Goal: Contribute content

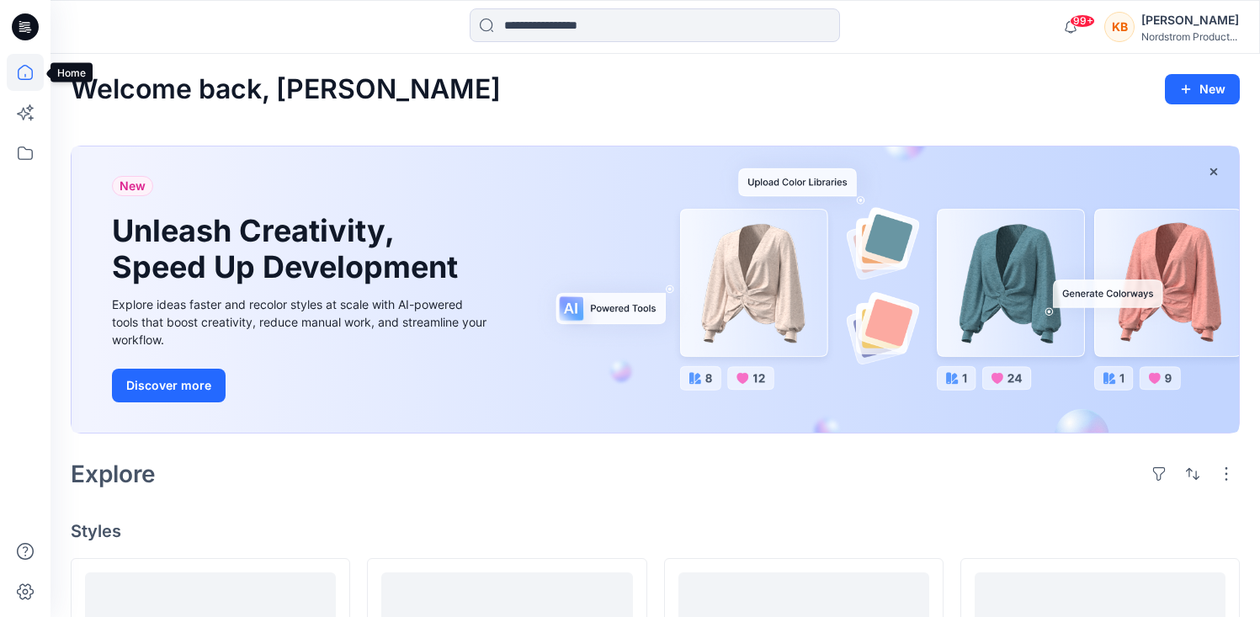
click at [19, 72] on icon at bounding box center [25, 72] width 37 height 37
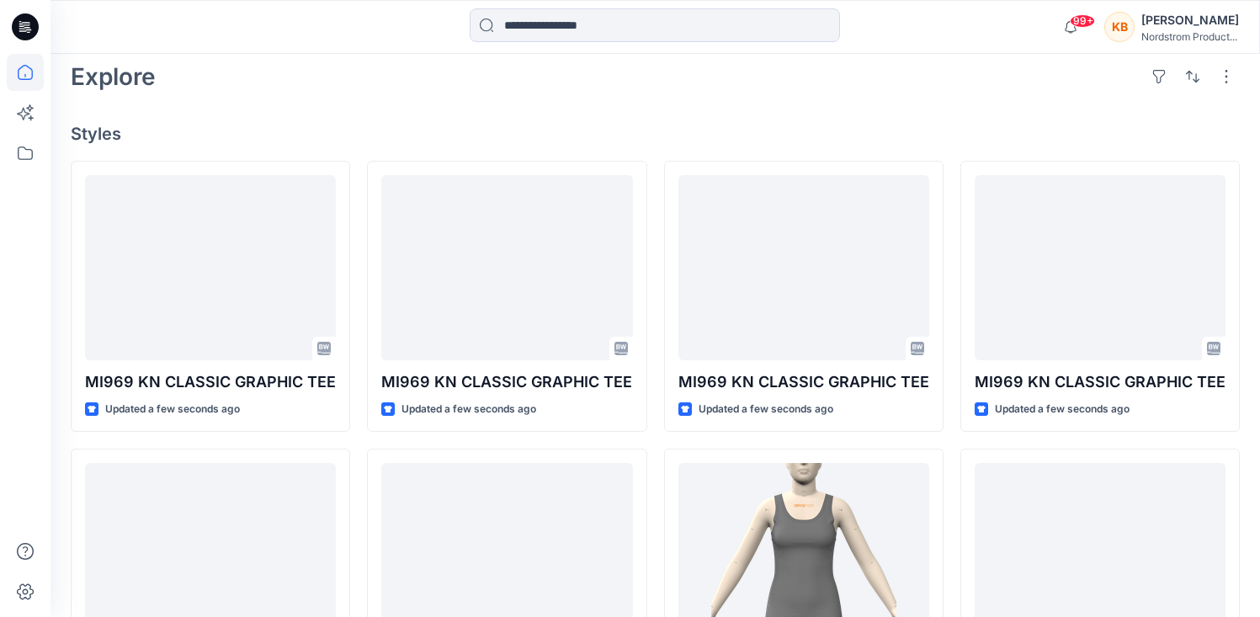
scroll to position [401, 0]
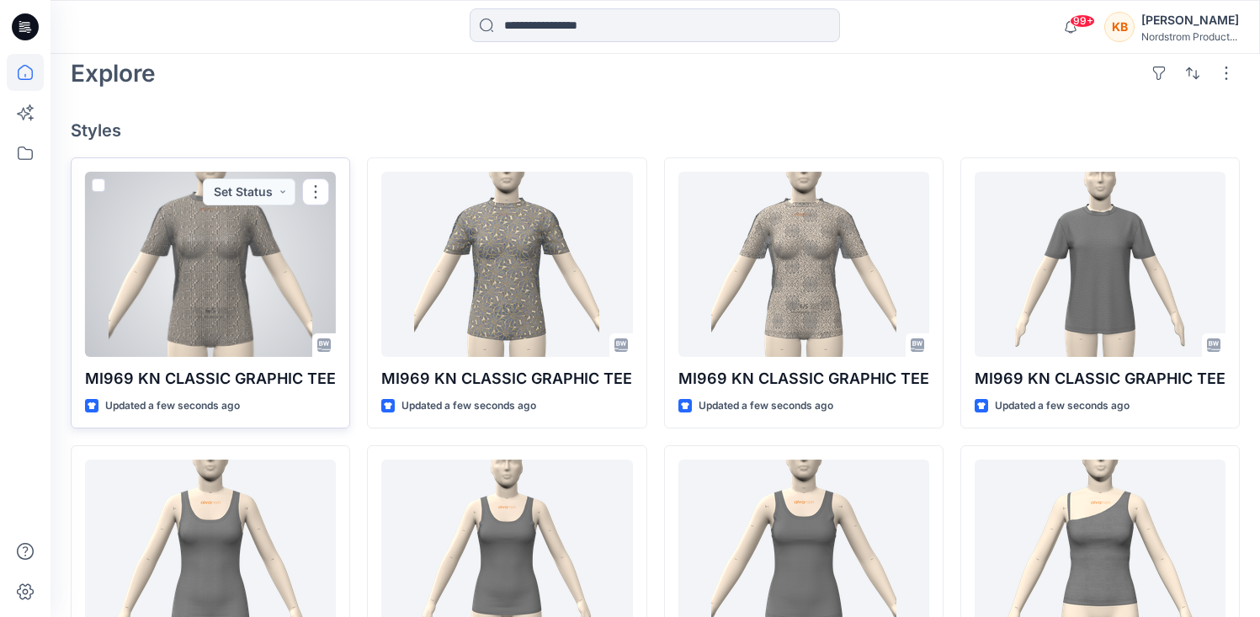
click at [230, 249] on div at bounding box center [210, 264] width 251 height 185
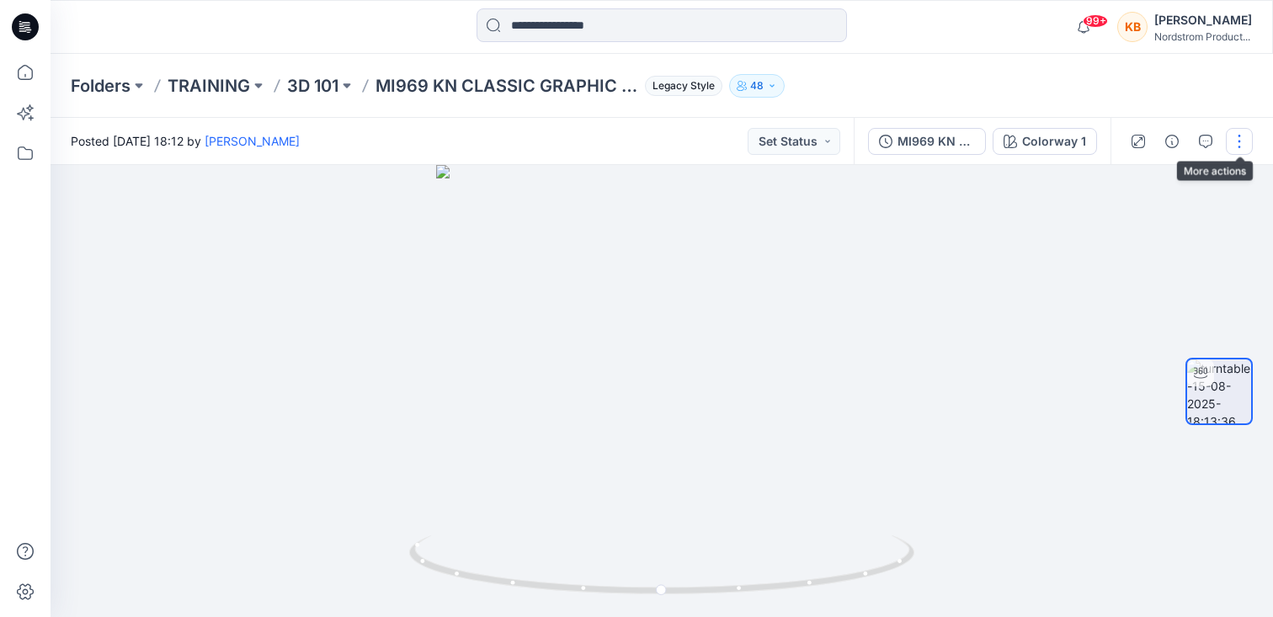
click at [1238, 141] on button "button" at bounding box center [1239, 141] width 27 height 27
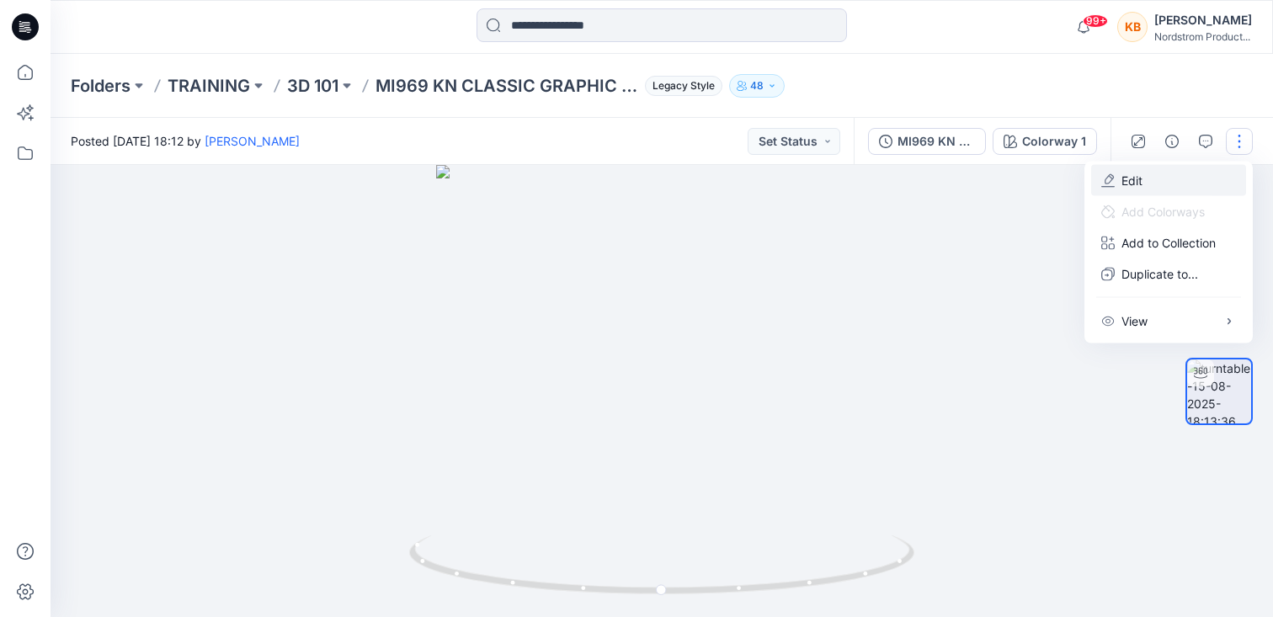
click at [1130, 174] on p "Edit" at bounding box center [1131, 181] width 21 height 18
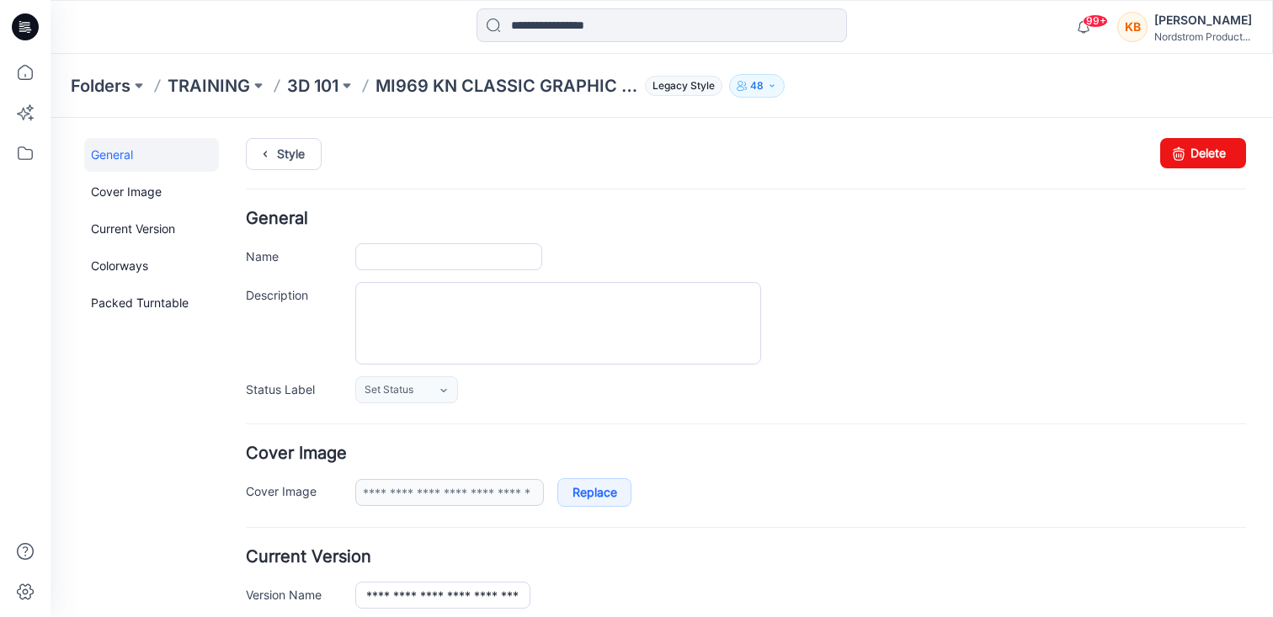
type input "**********"
click at [445, 297] on textarea "Description" at bounding box center [558, 323] width 406 height 83
paste textarea "**********"
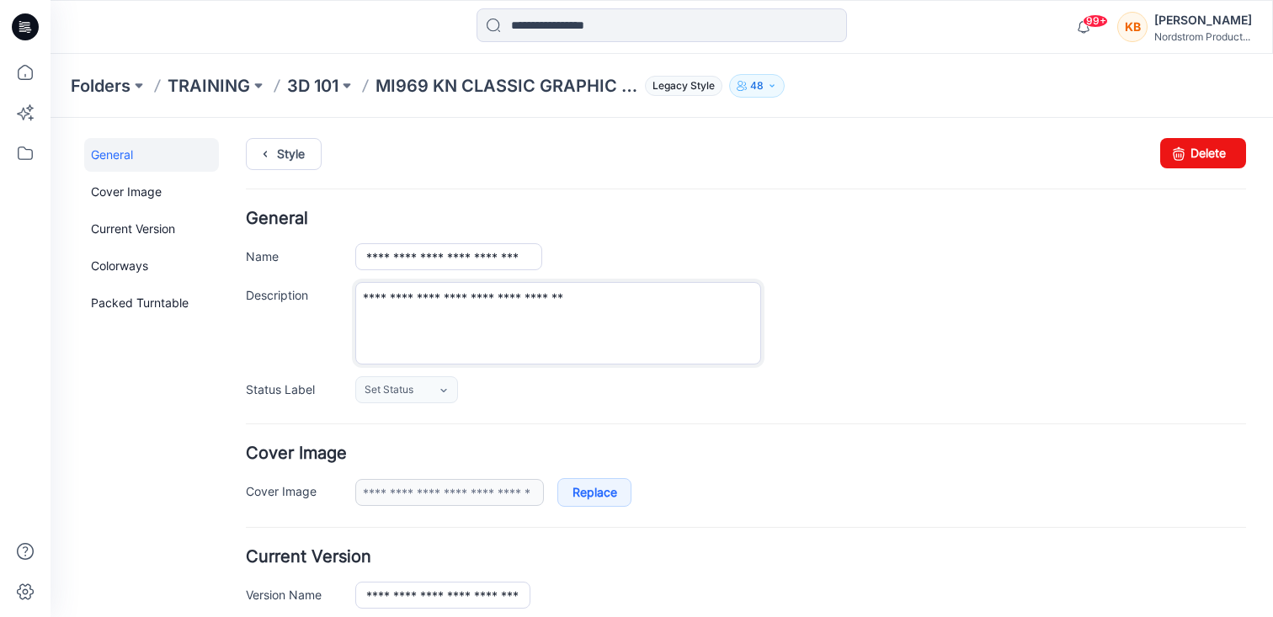
type textarea "**********"
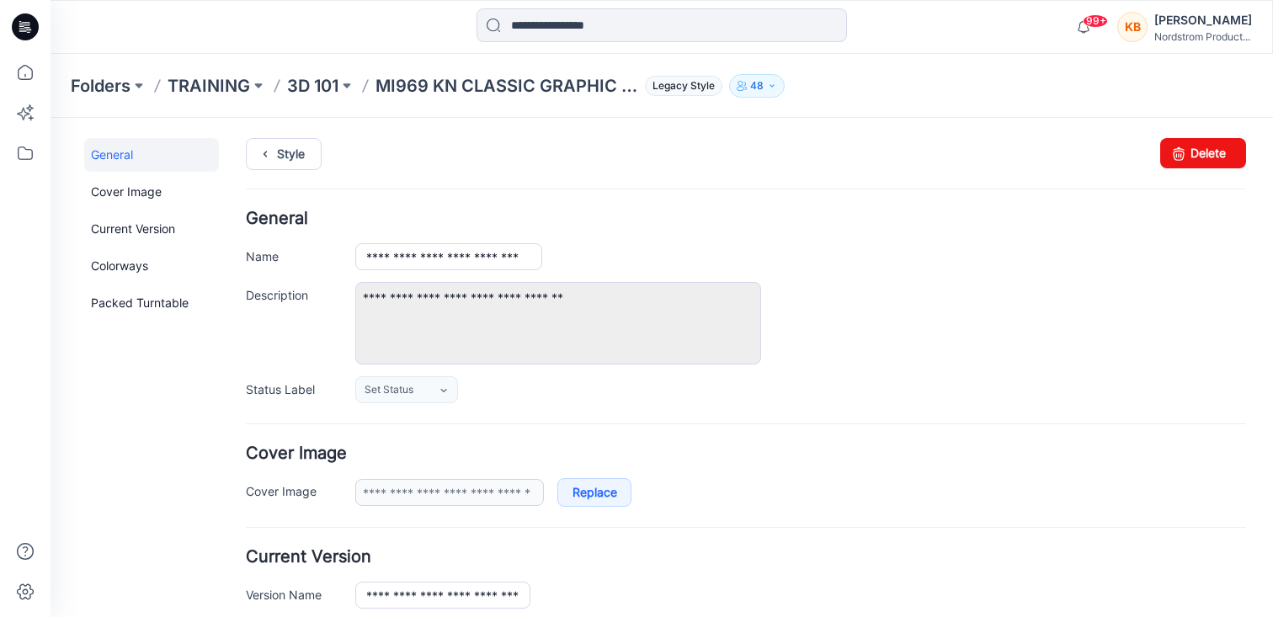
click at [940, 294] on div "**********" at bounding box center [800, 323] width 891 height 83
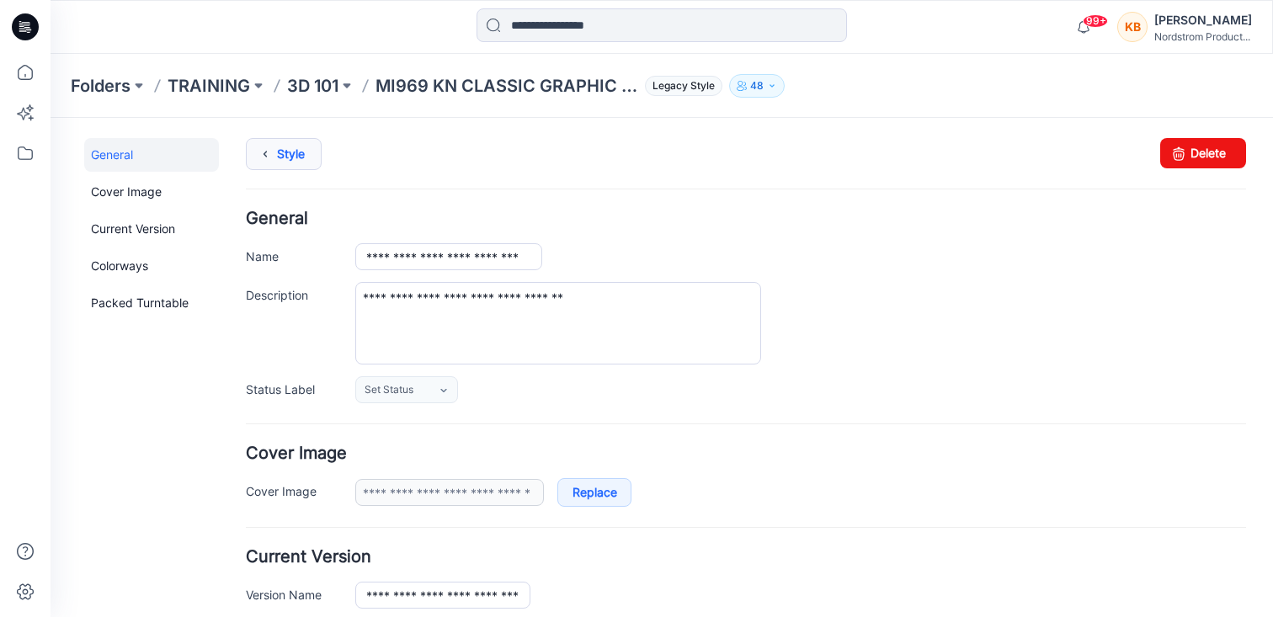
click at [284, 156] on link "Style" at bounding box center [284, 154] width 76 height 32
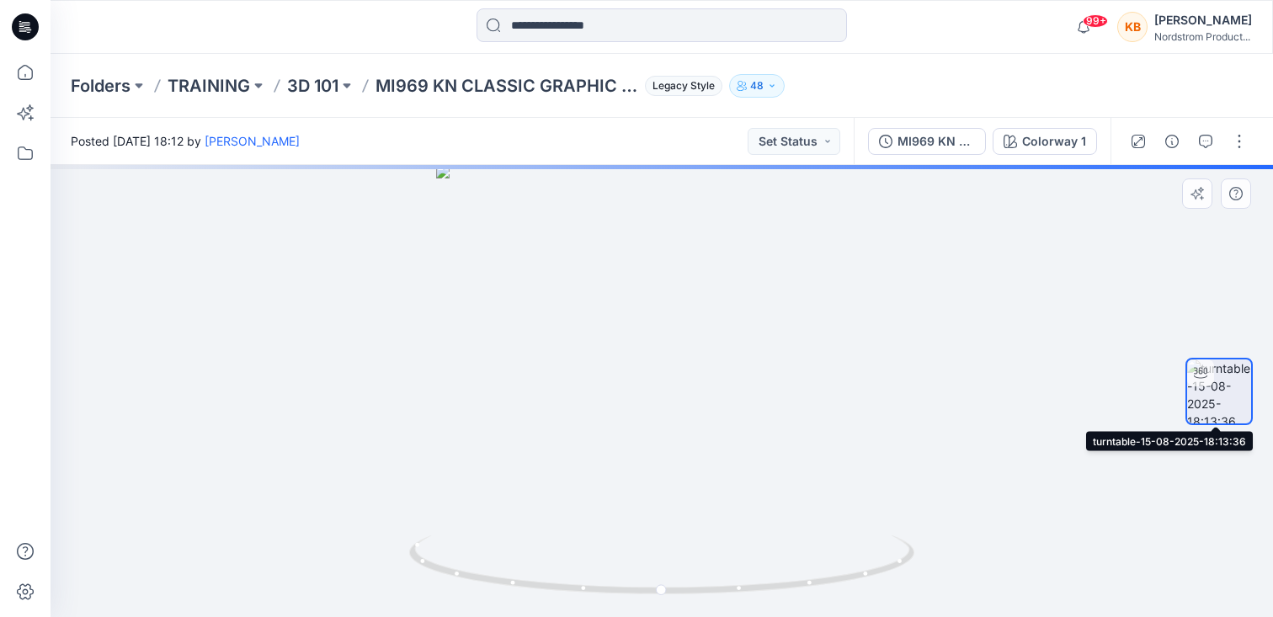
click at [1209, 406] on img at bounding box center [1219, 391] width 64 height 64
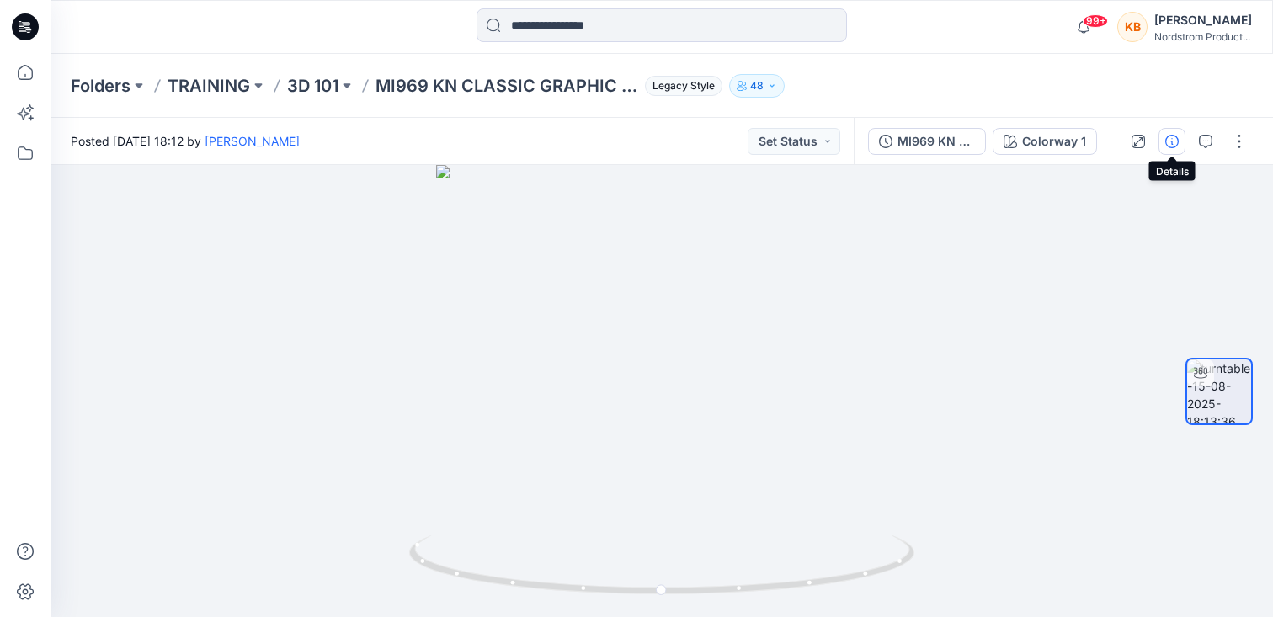
click at [1165, 142] on icon "button" at bounding box center [1171, 141] width 13 height 13
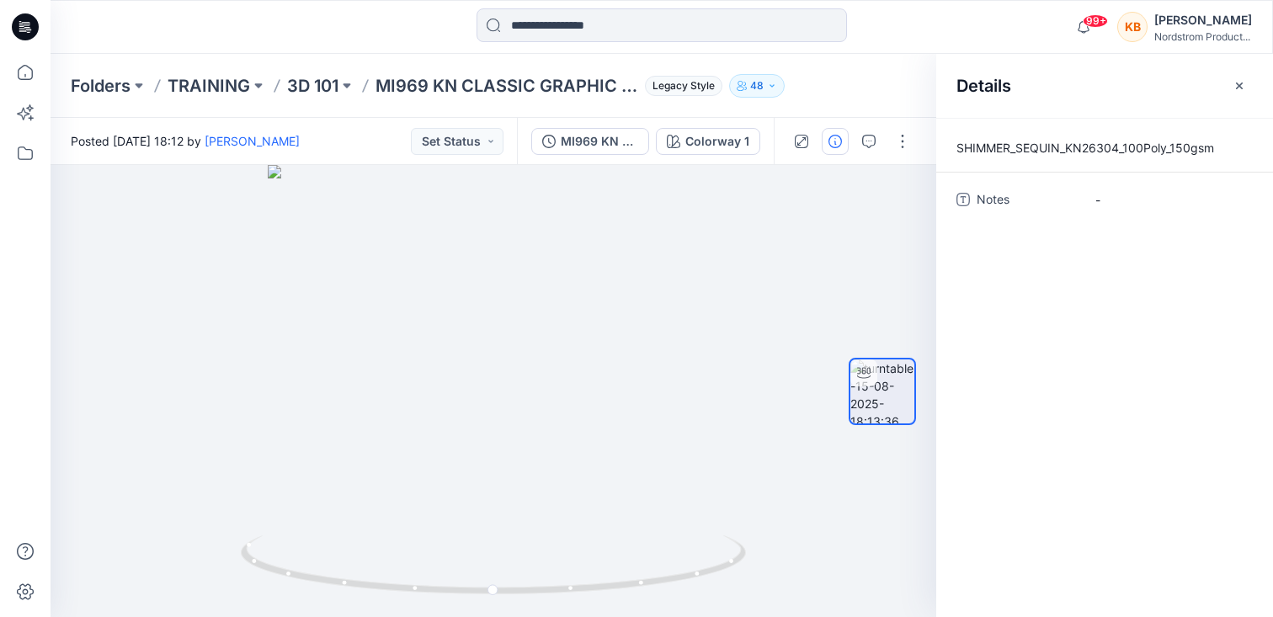
click at [1242, 79] on icon "button" at bounding box center [1239, 85] width 13 height 13
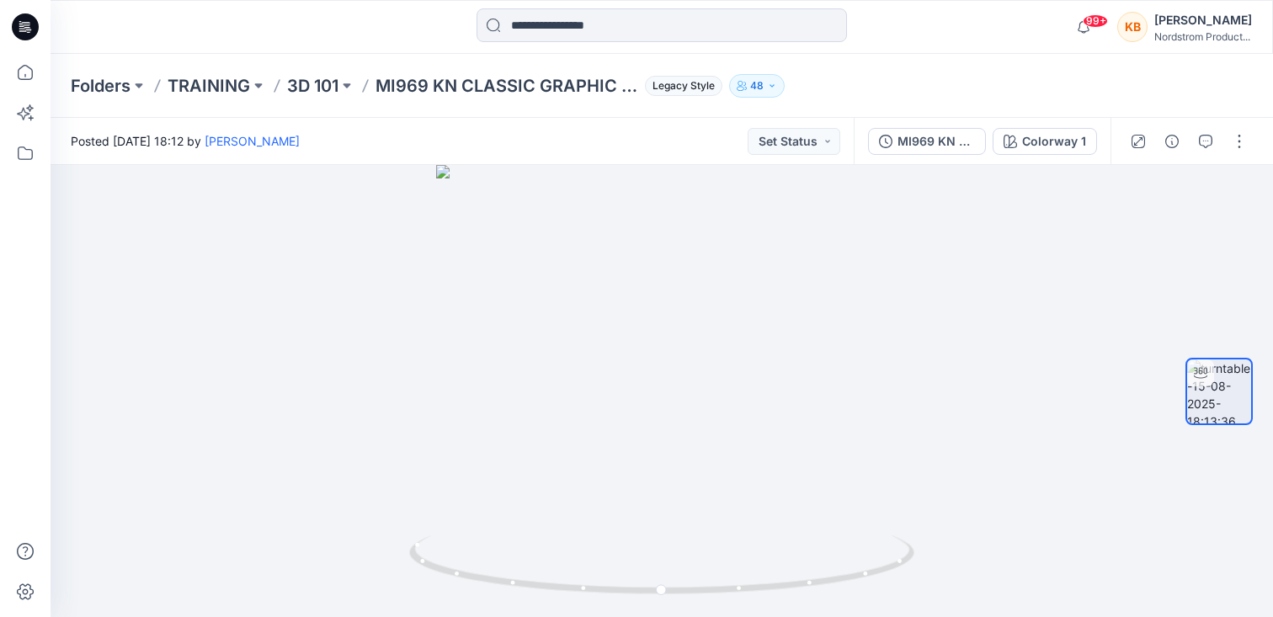
click at [654, 132] on div "Posted Friday, August 15, 2025 18:12 by Kate Barnet Set Status" at bounding box center [452, 141] width 803 height 46
click at [869, 98] on div "Folders TRAINING 3D 101 MI969 KN CLASSIC GRAPHIC TEE Legacy Style 48" at bounding box center [662, 86] width 1222 height 64
click at [1240, 138] on button "button" at bounding box center [1239, 141] width 27 height 27
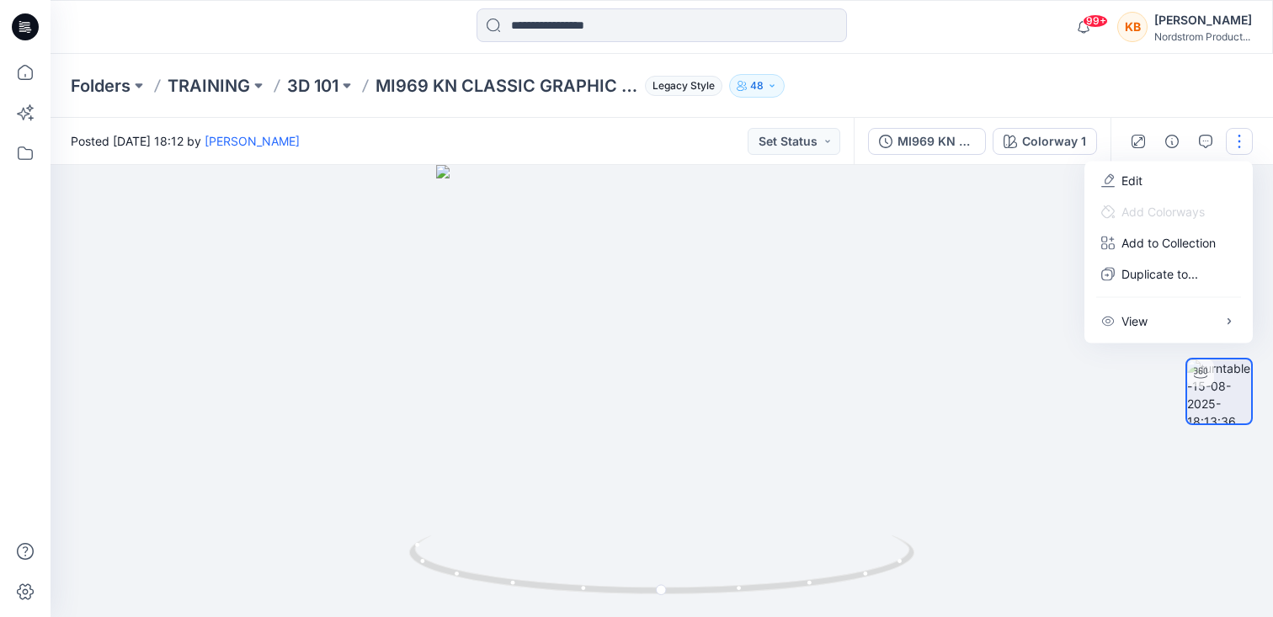
click at [1240, 138] on button "button" at bounding box center [1239, 141] width 27 height 27
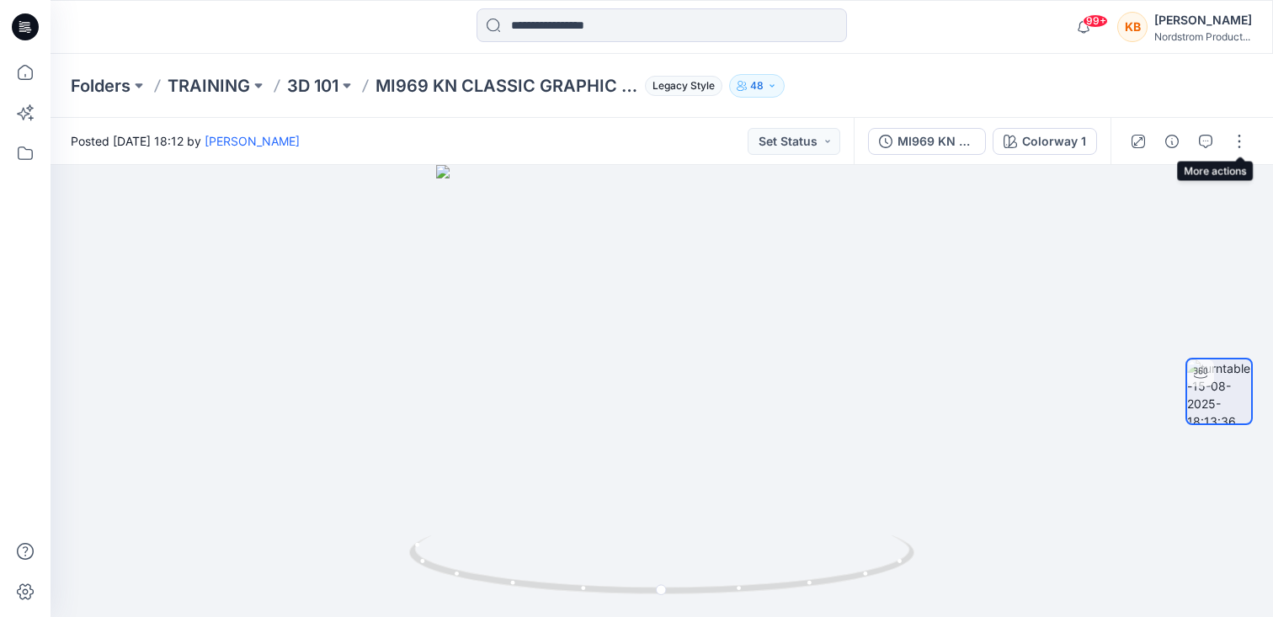
click at [1116, 95] on div "Folders TRAINING 3D 101 MI969 KN CLASSIC GRAPHIC TEE Legacy Style 48" at bounding box center [596, 86] width 1051 height 24
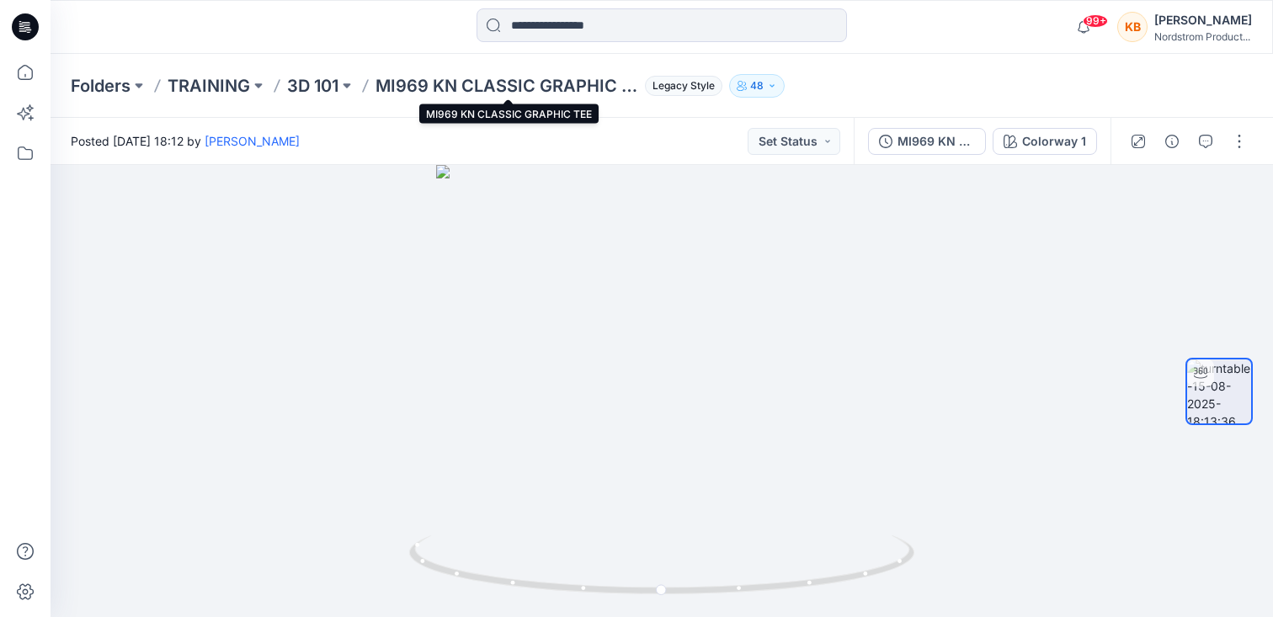
click at [473, 86] on p "MI969 KN CLASSIC GRAPHIC TEE" at bounding box center [506, 86] width 263 height 24
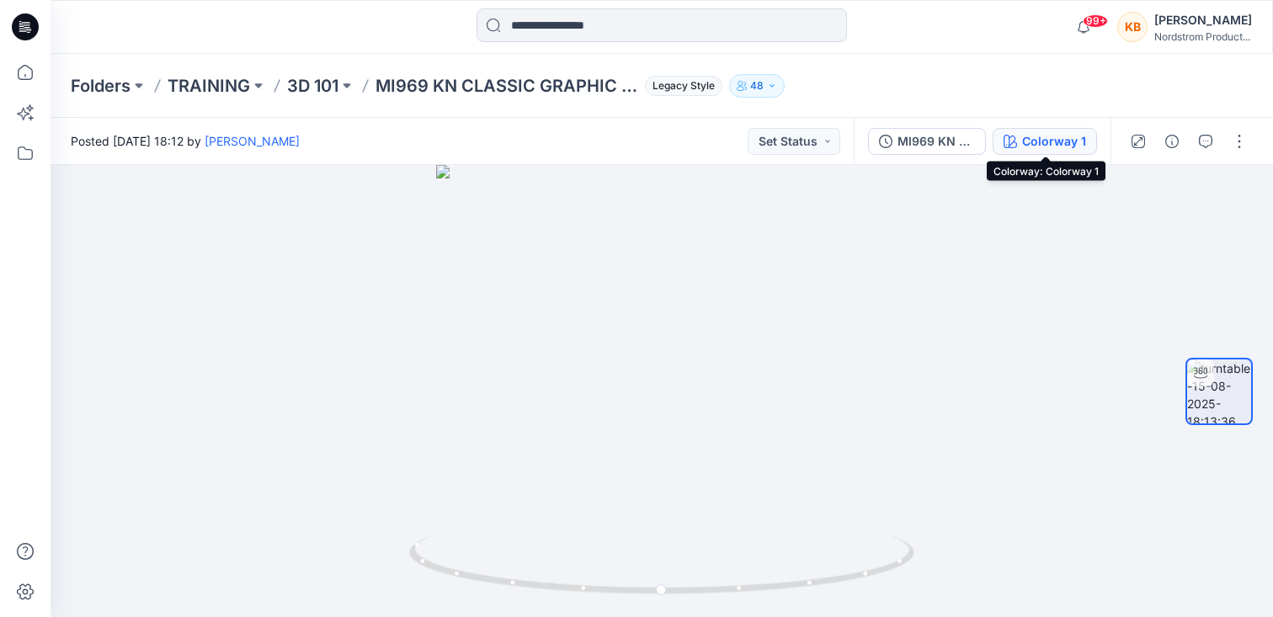
click at [1059, 143] on div "Colorway 1" at bounding box center [1054, 141] width 64 height 19
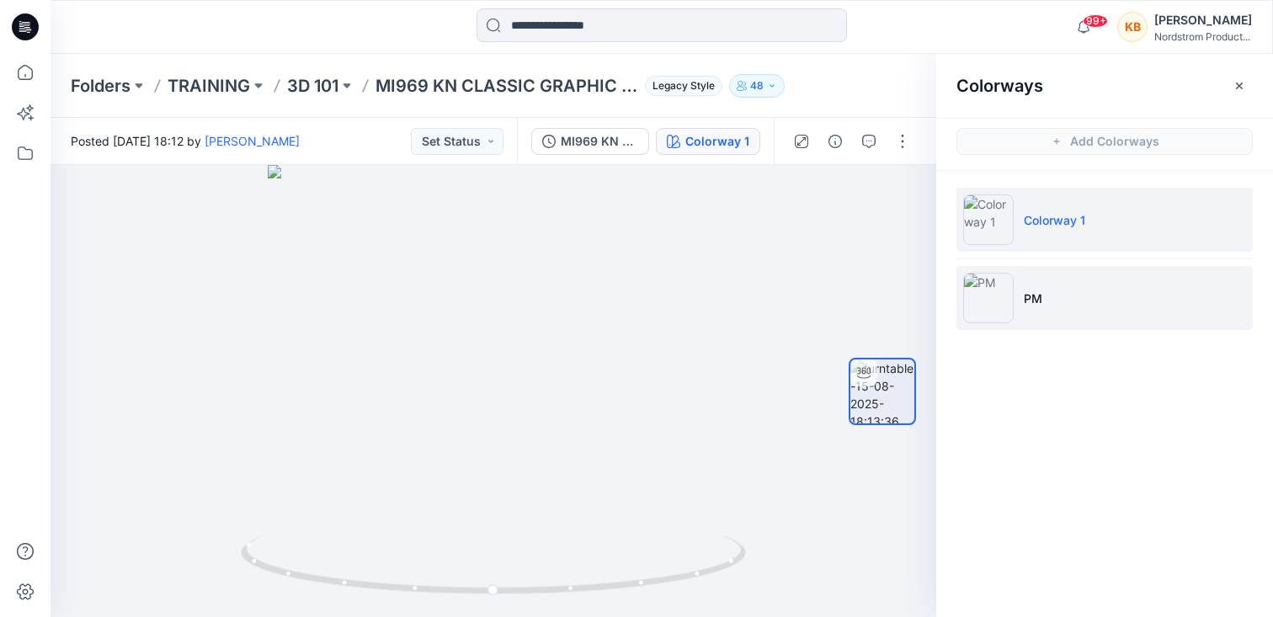
click at [1031, 293] on p "PM" at bounding box center [1033, 299] width 19 height 18
click at [998, 223] on img at bounding box center [988, 219] width 51 height 51
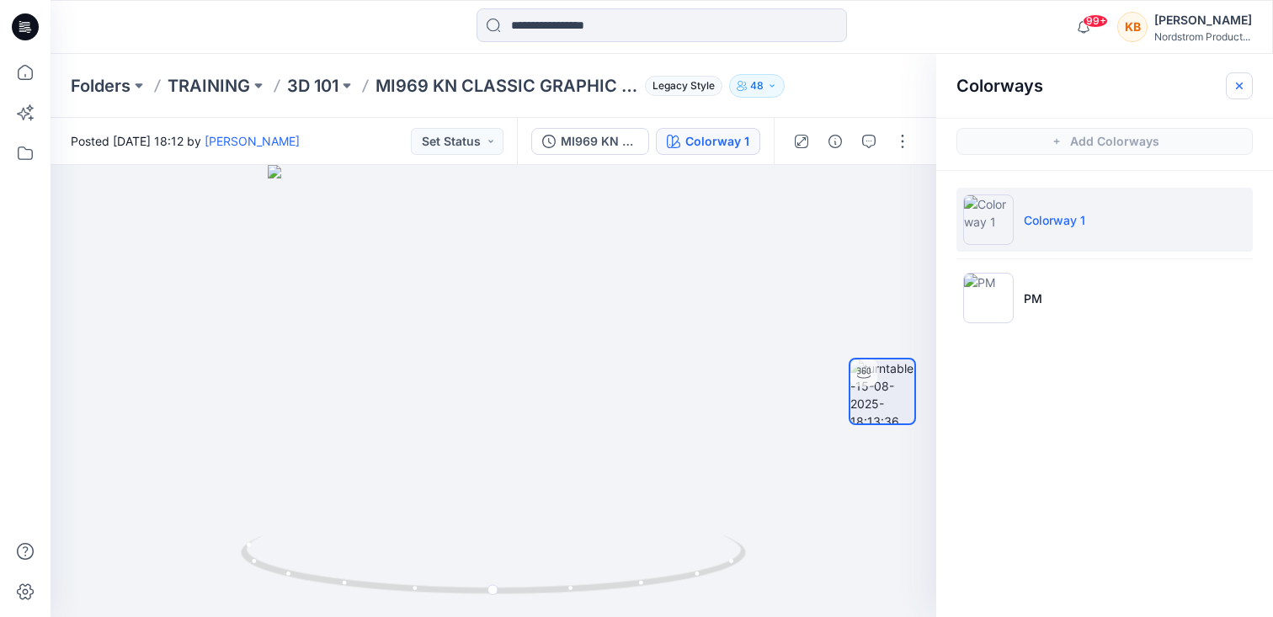
click at [1239, 86] on icon "button" at bounding box center [1239, 85] width 13 height 13
